Goal: Task Accomplishment & Management: Use online tool/utility

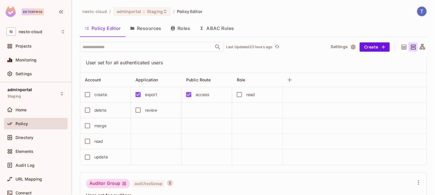
scroll to position [397, 0]
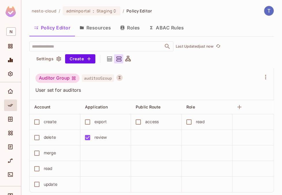
scroll to position [12, 0]
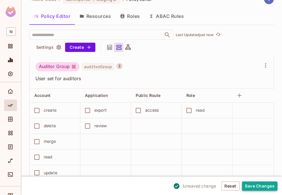
click at [257, 187] on button "Save Changes" at bounding box center [259, 185] width 35 height 9
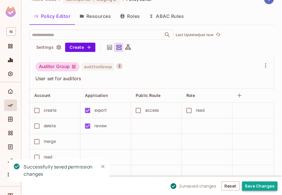
click at [266, 190] on button "Save Changes" at bounding box center [259, 185] width 35 height 9
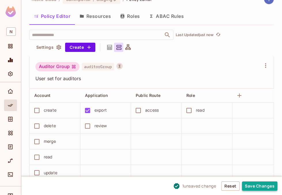
click at [253, 187] on button "Save Changes" at bounding box center [259, 185] width 35 height 9
click at [254, 186] on button "Save Changes" at bounding box center [259, 185] width 35 height 9
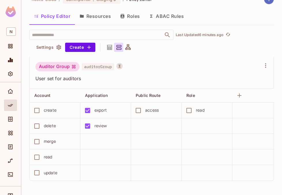
scroll to position [407, 0]
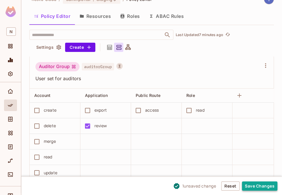
click at [264, 186] on button "Save Changes" at bounding box center [259, 185] width 35 height 9
click at [268, 187] on button "Save Changes" at bounding box center [259, 185] width 35 height 9
click at [260, 188] on button "Save Changes" at bounding box center [259, 185] width 35 height 9
click at [263, 188] on button "Save Changes" at bounding box center [259, 185] width 35 height 9
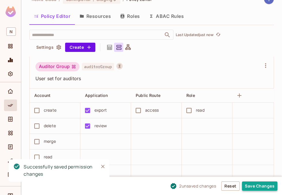
click at [250, 185] on button "Save Changes" at bounding box center [259, 185] width 35 height 9
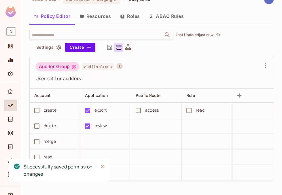
click at [103, 167] on icon "Close" at bounding box center [103, 166] width 6 height 6
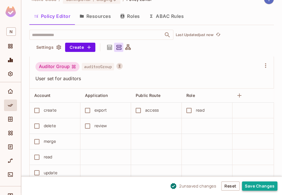
click at [250, 185] on button "Save Changes" at bounding box center [259, 185] width 35 height 9
click at [248, 187] on button "Save Changes" at bounding box center [259, 185] width 35 height 9
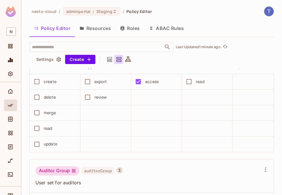
scroll to position [407, 0]
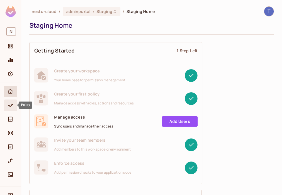
click at [10, 103] on icon "Policy" at bounding box center [10, 105] width 6 height 6
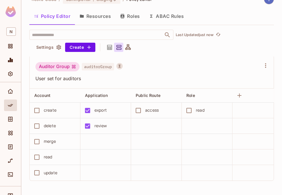
scroll to position [12, 0]
